Goal: Information Seeking & Learning: Learn about a topic

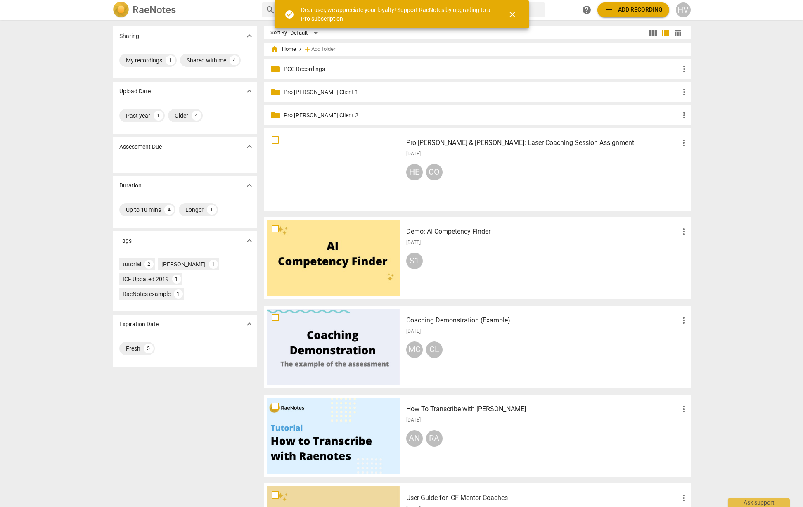
click at [321, 68] on p "PCC Recordings" at bounding box center [482, 69] width 396 height 9
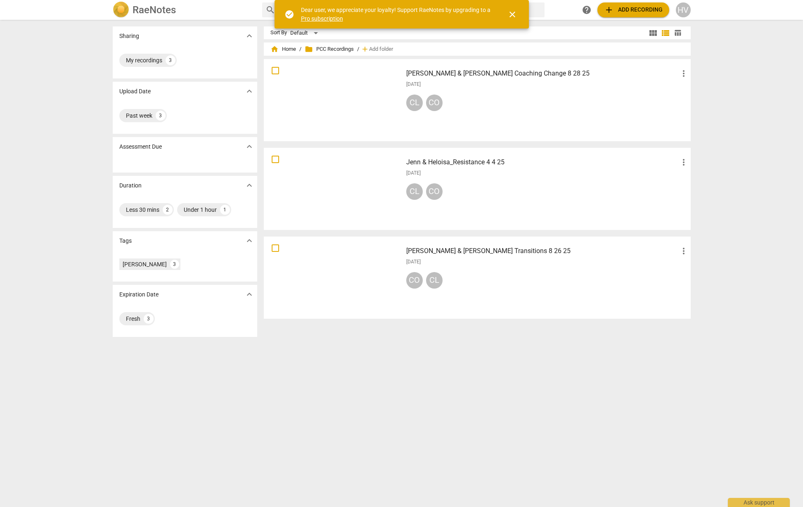
click at [410, 243] on div "[PERSON_NAME] & [PERSON_NAME] Transitions 8 26 25 more_vert [DATE] CO CL" at bounding box center [548, 278] width 296 height 76
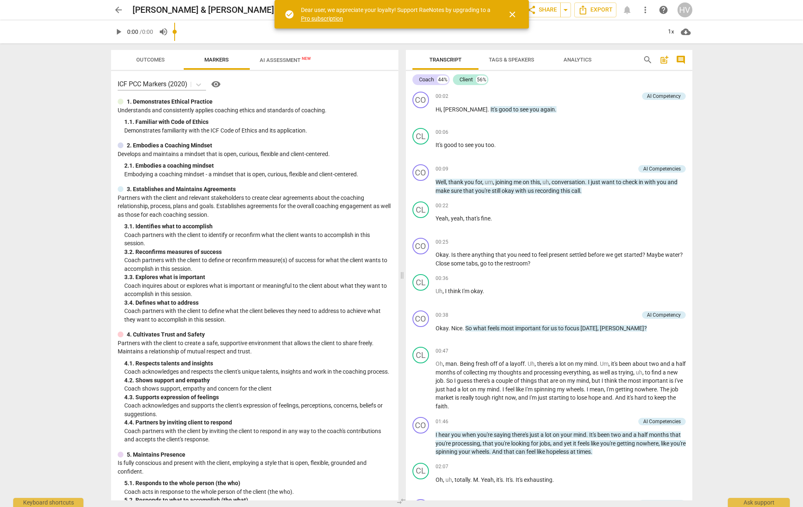
click at [287, 31] on input "range" at bounding box center [418, 32] width 488 height 26
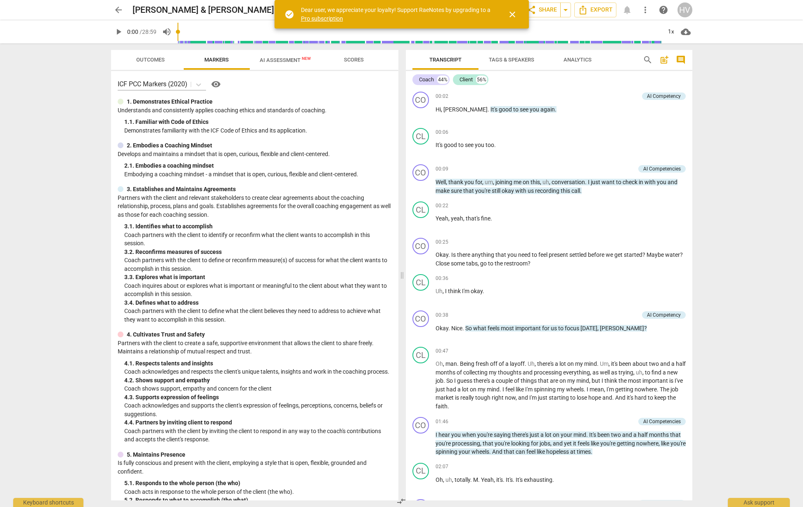
click at [287, 59] on span "AI Assessment New" at bounding box center [285, 60] width 51 height 6
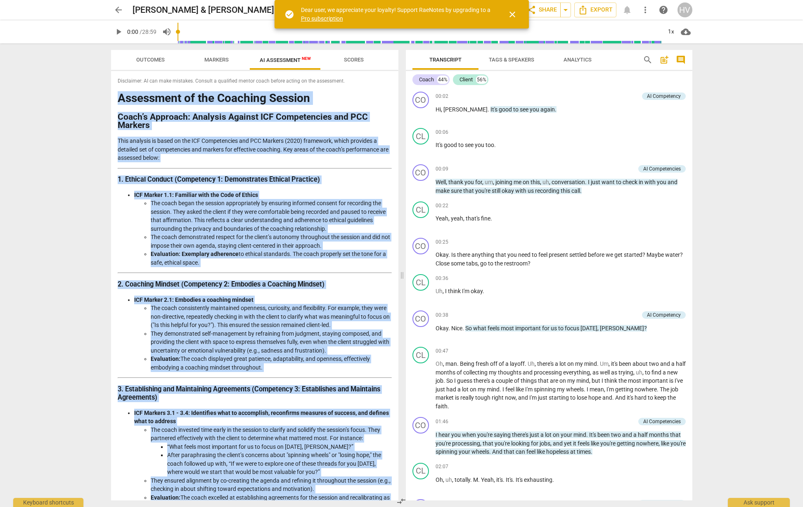
drag, startPoint x: 315, startPoint y: 491, endPoint x: 117, endPoint y: 101, distance: 437.7
click at [117, 101] on div "Disclaimer: AI can make mistakes. Consult a qualified mentor coach before actin…" at bounding box center [254, 285] width 287 height 429
copy div "Loremipsum do sit Ametcons Adipisc Elits’d Eiusmodt: Incididu Utlabor ETD Magna…"
